Goal: Information Seeking & Learning: Understand process/instructions

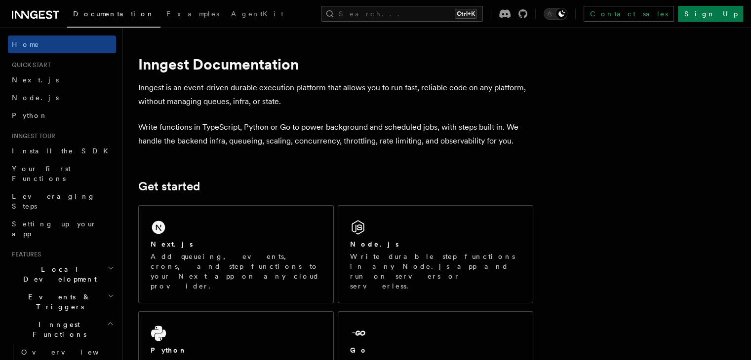
scroll to position [63, 0]
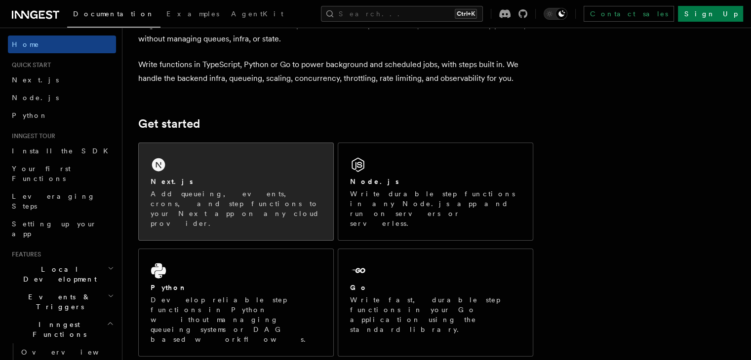
click at [239, 166] on div "Next.js Add queueing, events, crons, and step functions to your Next app on any…" at bounding box center [236, 191] width 194 height 97
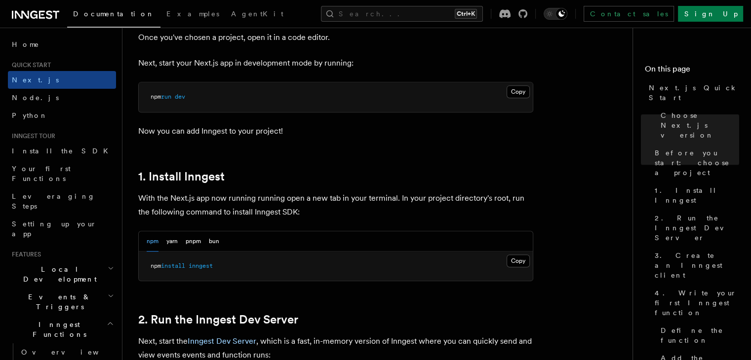
scroll to position [420, 0]
drag, startPoint x: 226, startPoint y: 263, endPoint x: 144, endPoint y: 265, distance: 81.5
click at [144, 265] on pre "npm install inngest" at bounding box center [336, 266] width 394 height 30
copy span "npm install inngest"
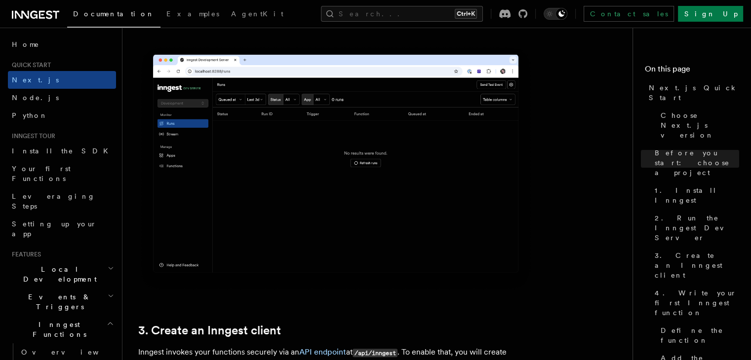
scroll to position [884, 0]
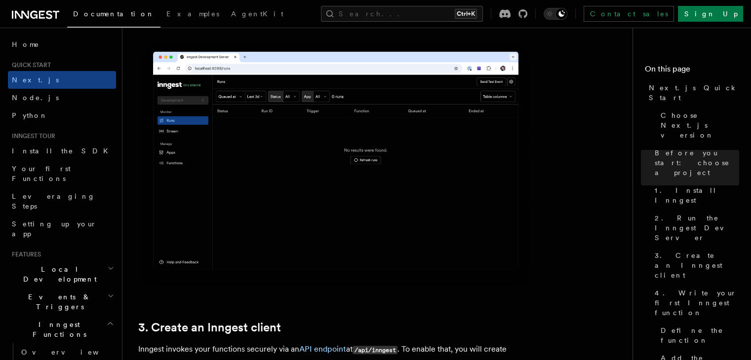
click at [292, 201] on img at bounding box center [335, 165] width 395 height 248
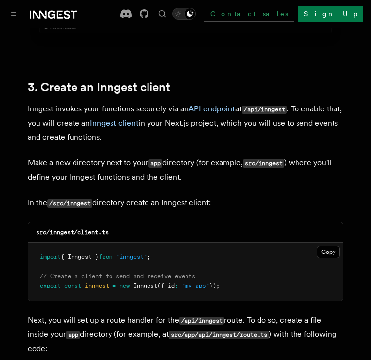
scroll to position [1182, 0]
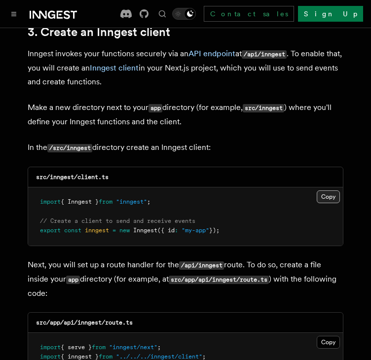
click at [323, 191] on button "Copy Copied" at bounding box center [328, 197] width 23 height 13
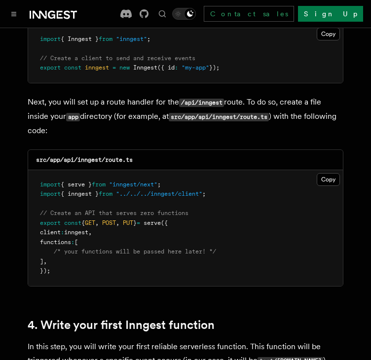
scroll to position [1346, 0]
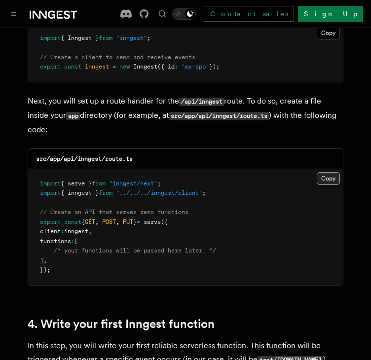
click at [327, 172] on button "Copy Copied" at bounding box center [328, 178] width 23 height 13
